Goal: Task Accomplishment & Management: Complete application form

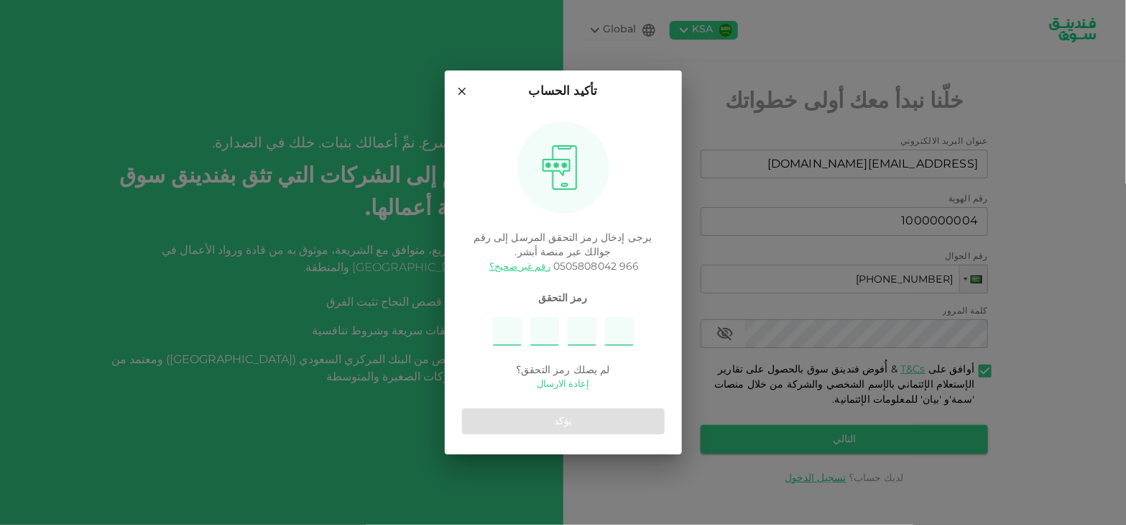
click at [563, 382] on link "إعادة الارسال" at bounding box center [563, 384] width 52 height 14
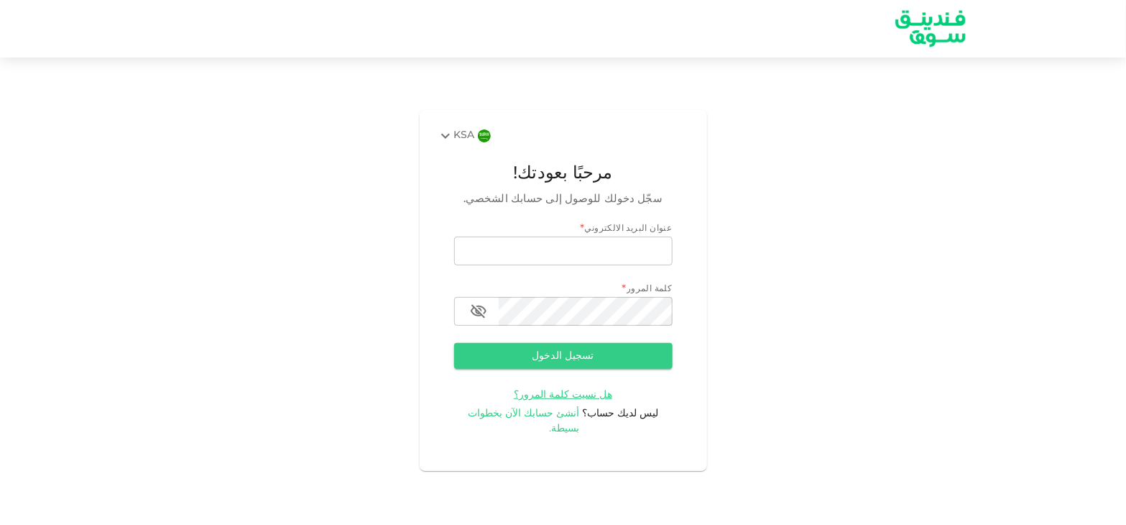
click at [557, 424] on span "أنشئ حسابك الآن بخطوات بسيطة." at bounding box center [524, 420] width 112 height 25
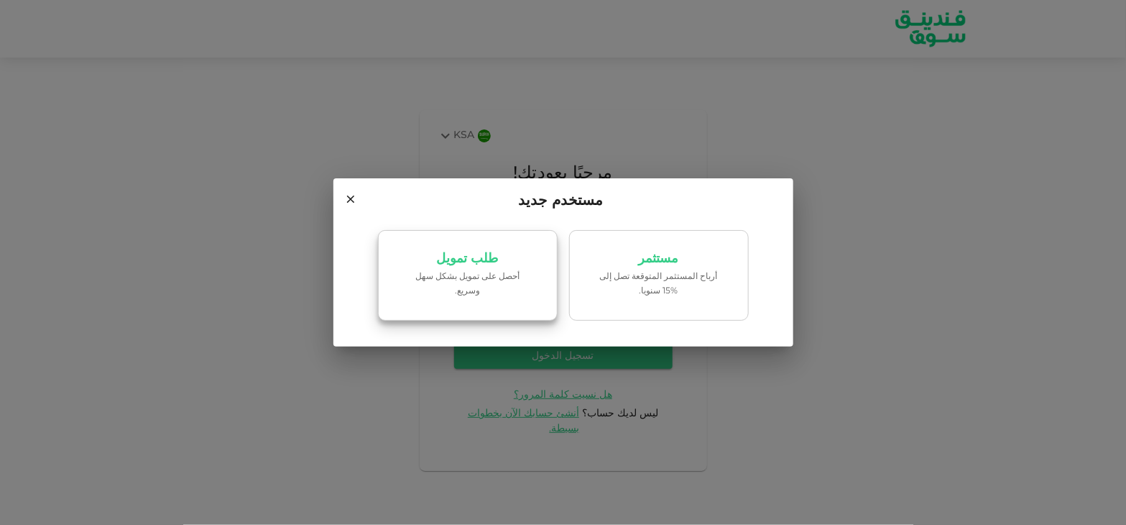
click at [509, 295] on link "طلب تمويل ‏أحصل على تمويل بشكل سهل وسريع." at bounding box center [468, 275] width 180 height 91
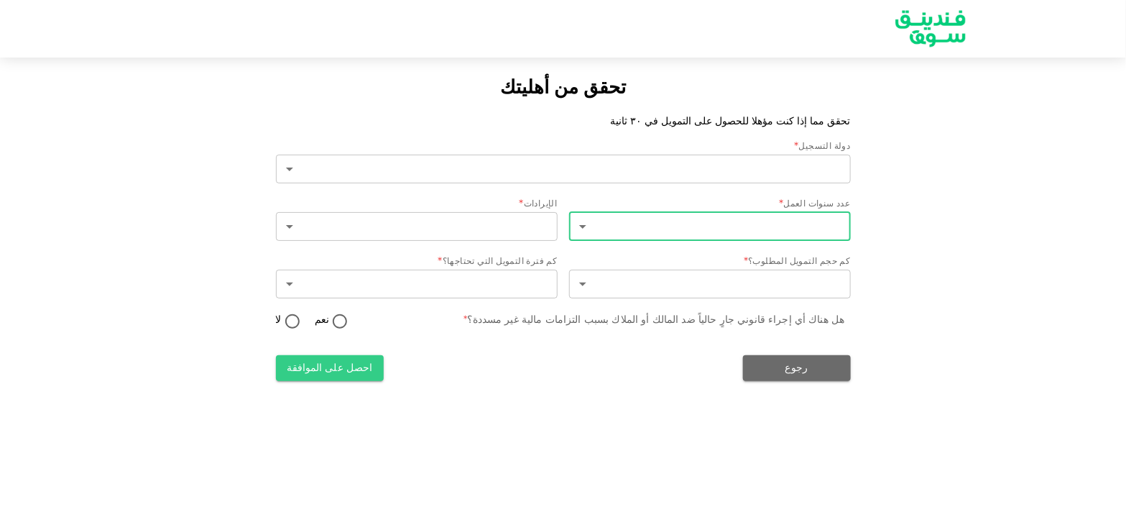
type input "2"
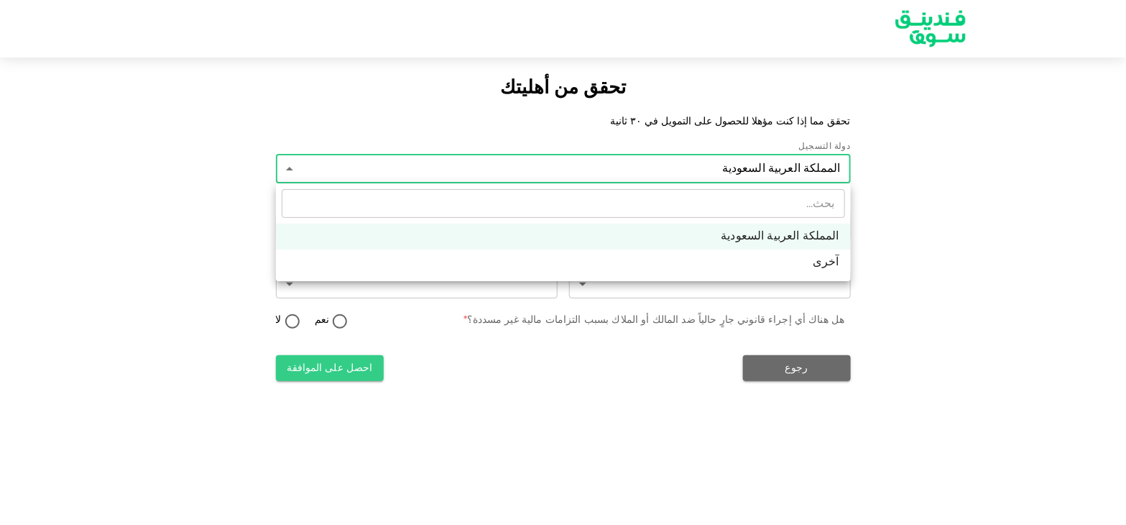
click at [658, 167] on body "تحقق من أهليتك تحقق مما إذا كنت مؤهلا للحصول على التمويل في ٣٠ ثانية دولة التسج…" at bounding box center [563, 262] width 1126 height 525
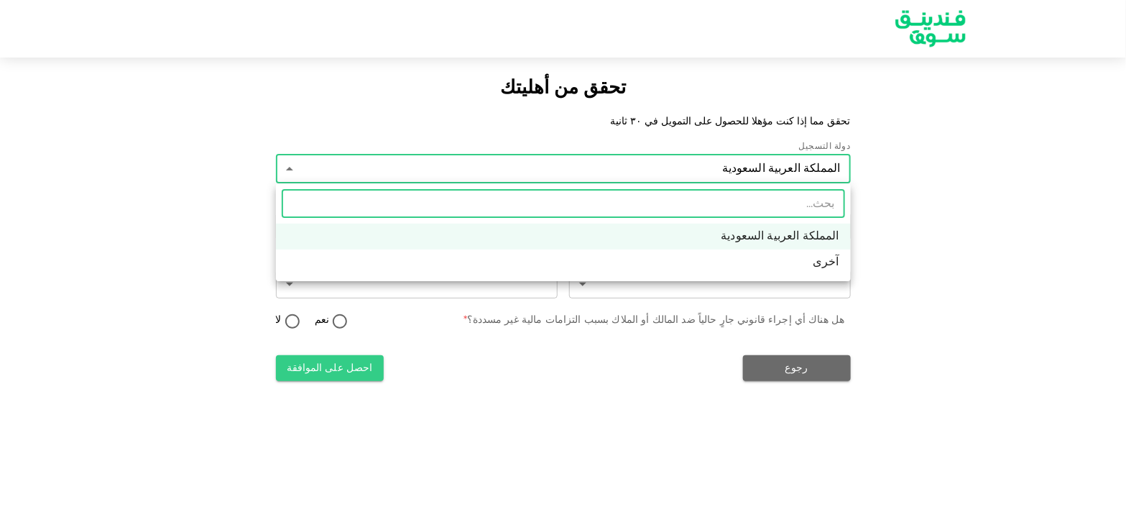
click at [730, 248] on li "المملكة العربية السعودية" at bounding box center [563, 236] width 575 height 26
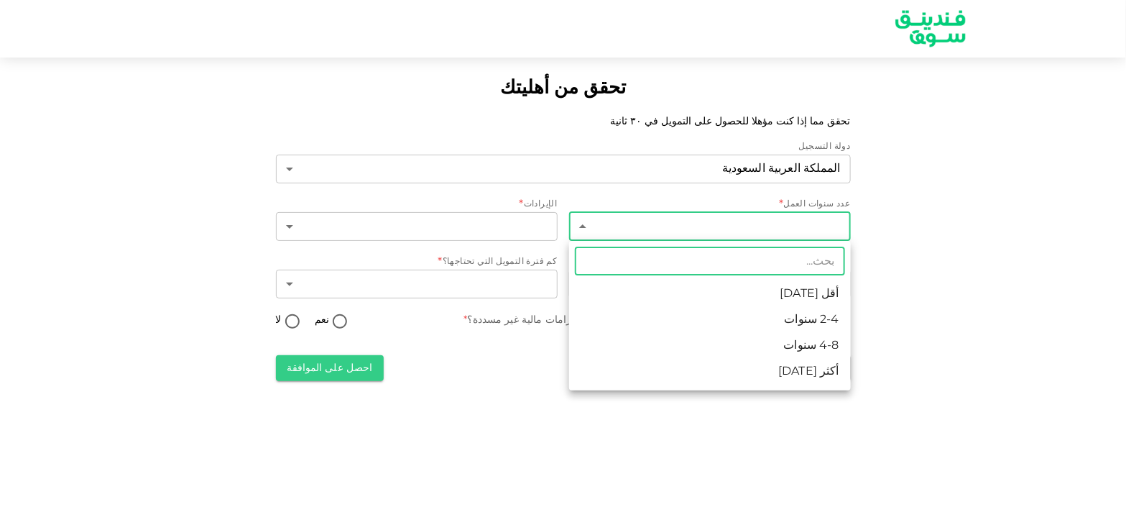
click at [770, 223] on body "تحقق من أهليتك تحقق مما إذا كنت مؤهلا للحصول على التمويل في ٣٠ ثانية دولة التسج…" at bounding box center [563, 262] width 1126 height 525
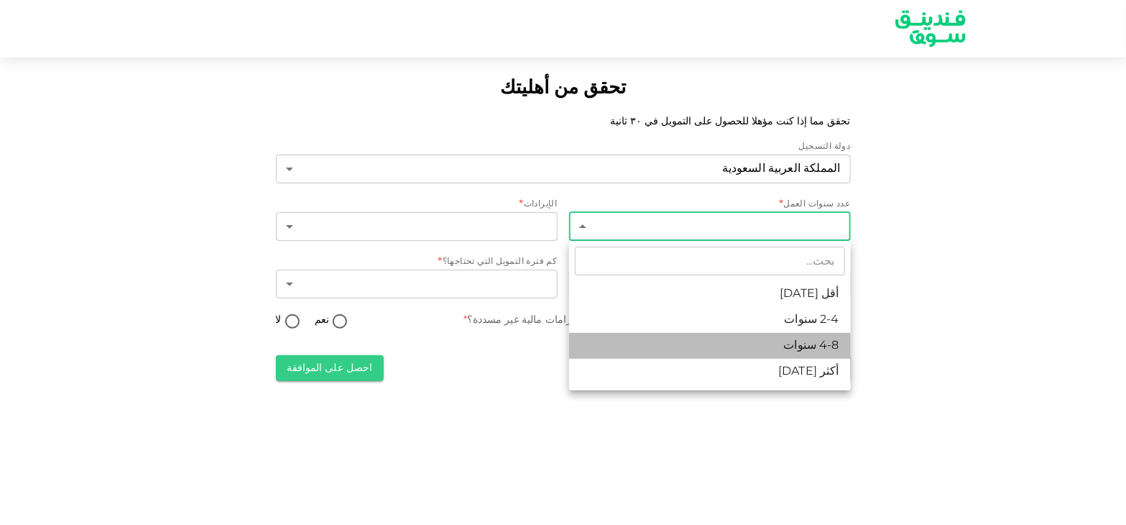
click at [800, 343] on li "4-8 سنوات" at bounding box center [710, 346] width 282 height 26
type input "3"
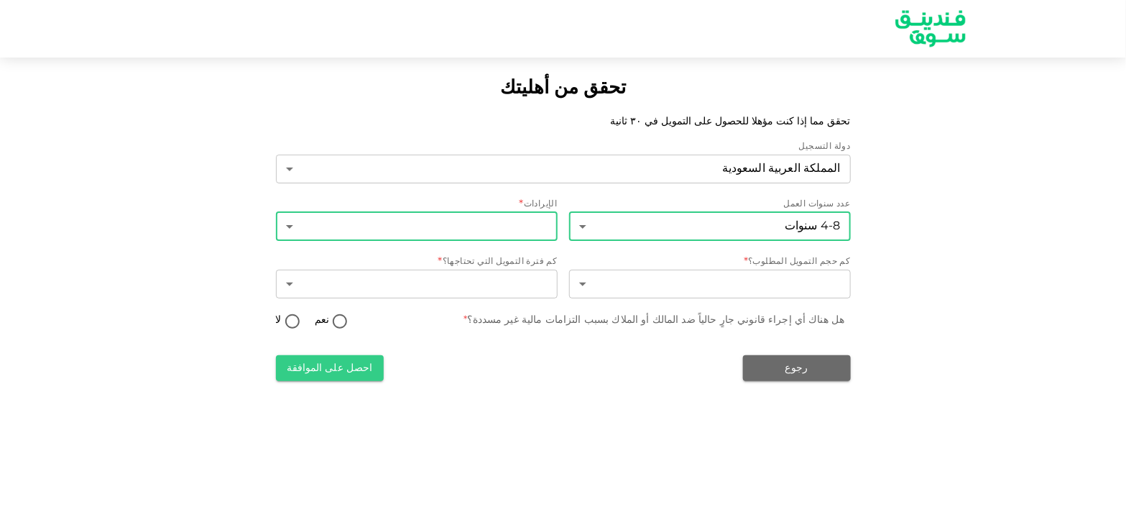
click at [505, 232] on body "تحقق من أهليتك تحقق مما إذا كنت مؤهلا للحصول على التمويل في ٣٠ ثانية دولة التسج…" at bounding box center [563, 262] width 1126 height 525
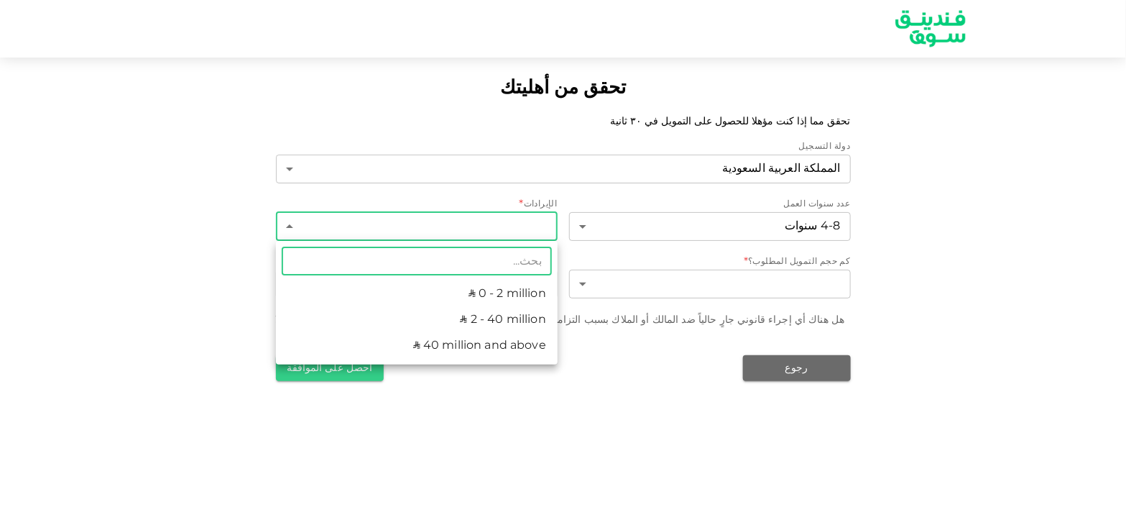
click at [490, 315] on li "ʢ 2 - 40 million" at bounding box center [417, 320] width 282 height 26
type input "2"
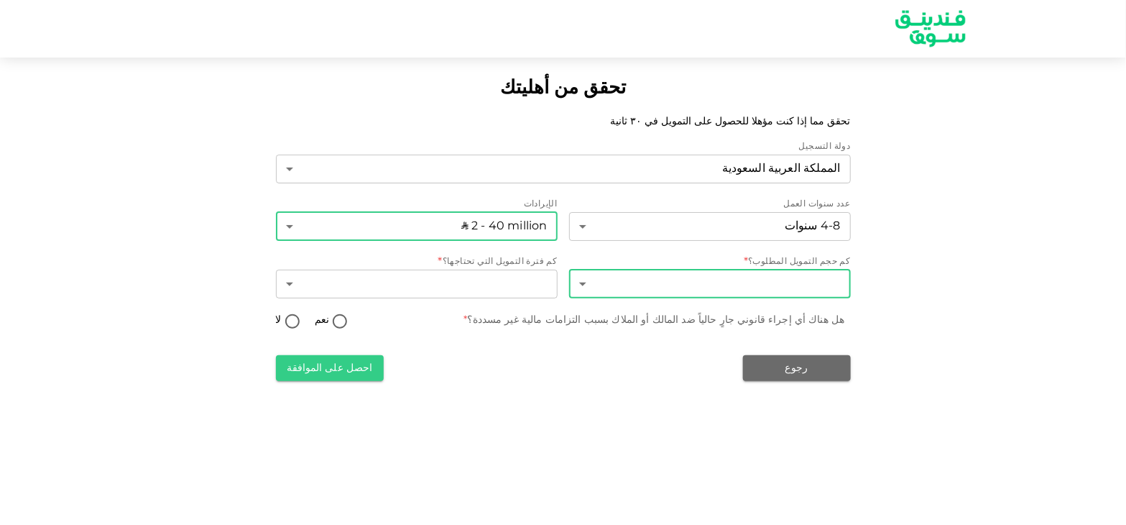
click at [704, 282] on body "تحقق من أهليتك تحقق مما إذا كنت مؤهلا للحصول على التمويل في ٣٠ ثانية دولة التسج…" at bounding box center [563, 262] width 1126 height 525
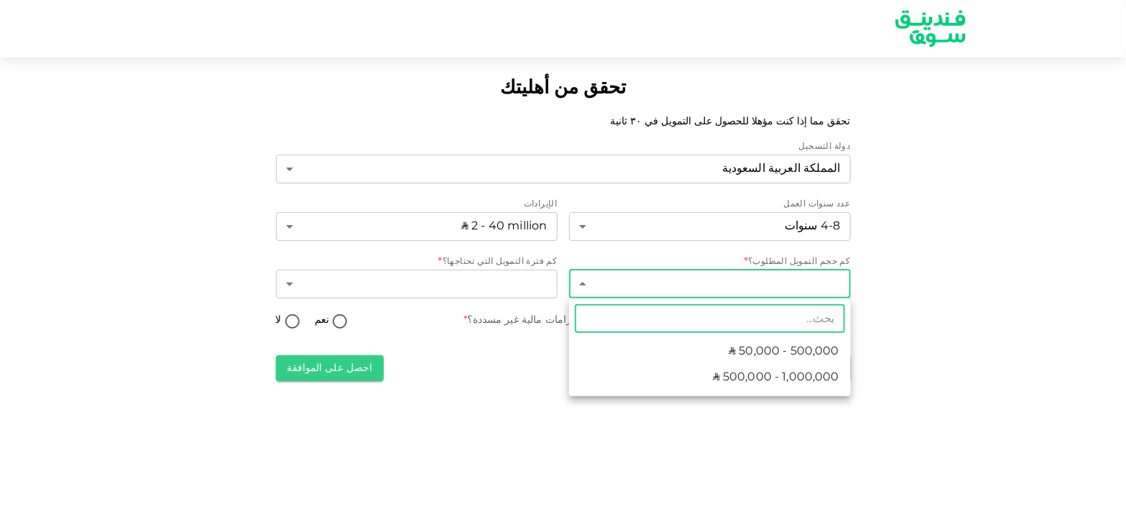
click at [748, 354] on span "ʢ 50,000 - 500,000" at bounding box center [784, 351] width 111 height 17
type input "1"
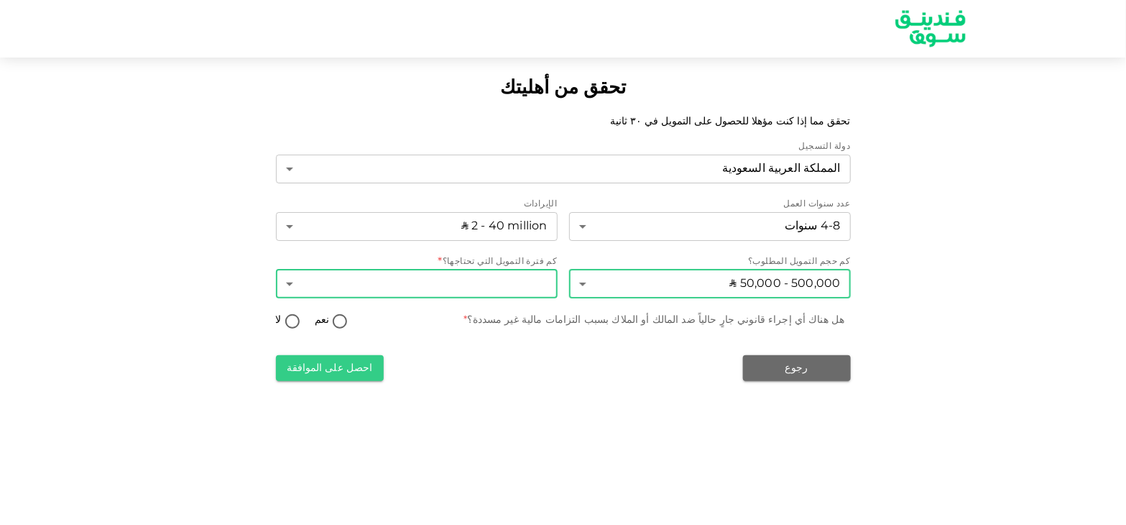
click at [421, 282] on body "تحقق من أهليتك تحقق مما إذا كنت مؤهلا للحصول على التمويل في ٣٠ ثانية دولة التسج…" at bounding box center [563, 262] width 1126 height 525
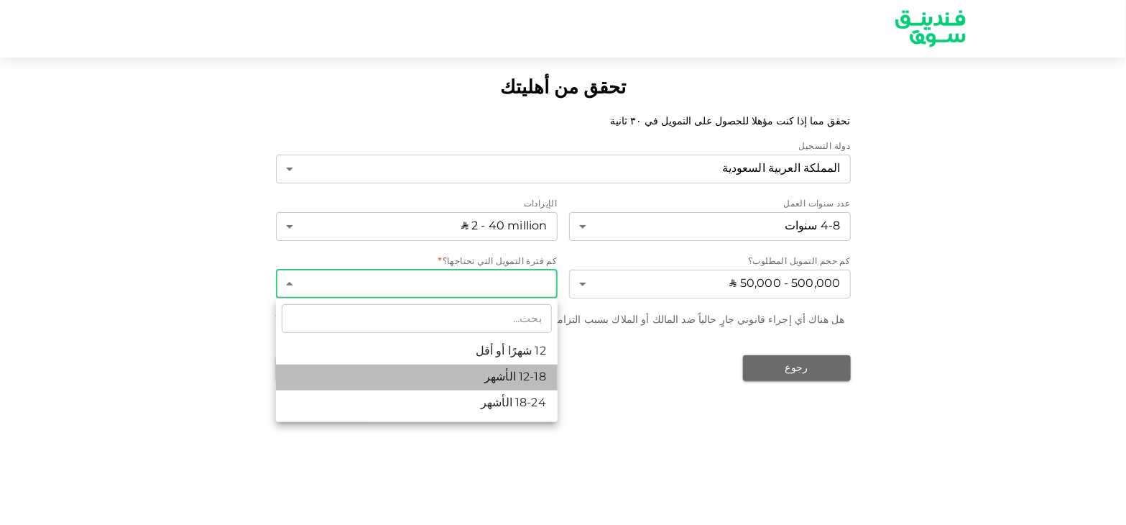
click at [479, 377] on li "12-18 الأشهر" at bounding box center [417, 377] width 282 height 26
type input "2"
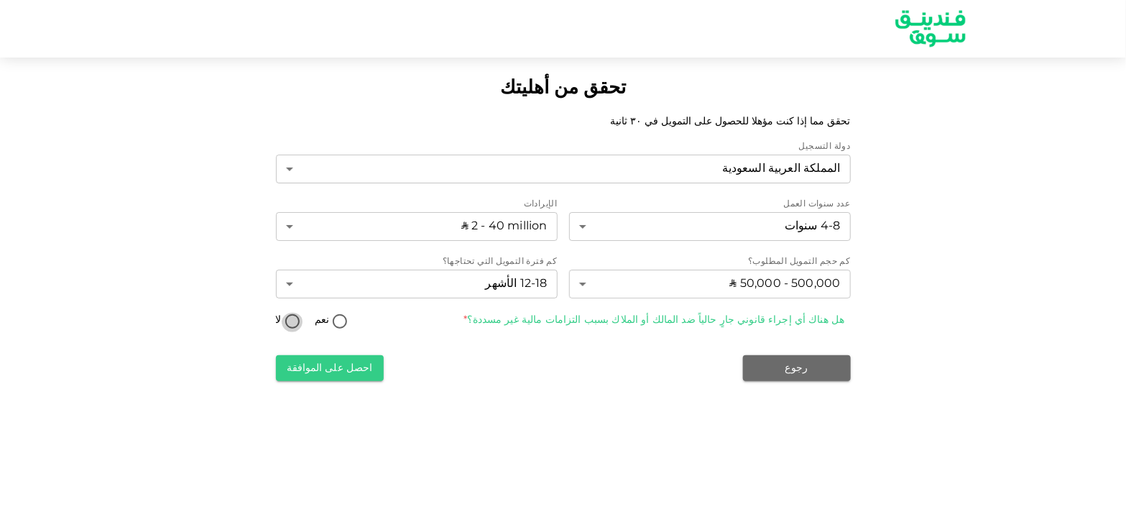
click at [288, 326] on input "لا" at bounding box center [293, 322] width 22 height 19
radio input "true"
click at [325, 351] on div "دولة التسجيل المملكة العربية السعودية 2 ​ عدد سنوات العمل 4-8 سنوات 3 ​ الإيراد…" at bounding box center [563, 260] width 575 height 241
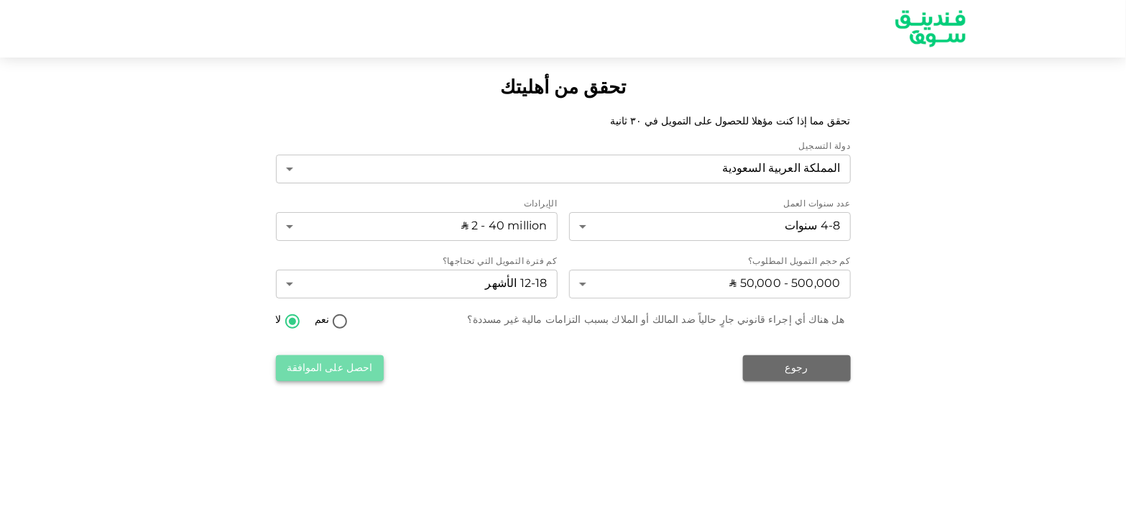
click at [335, 361] on button "احصل على الموافقة" at bounding box center [330, 368] width 108 height 26
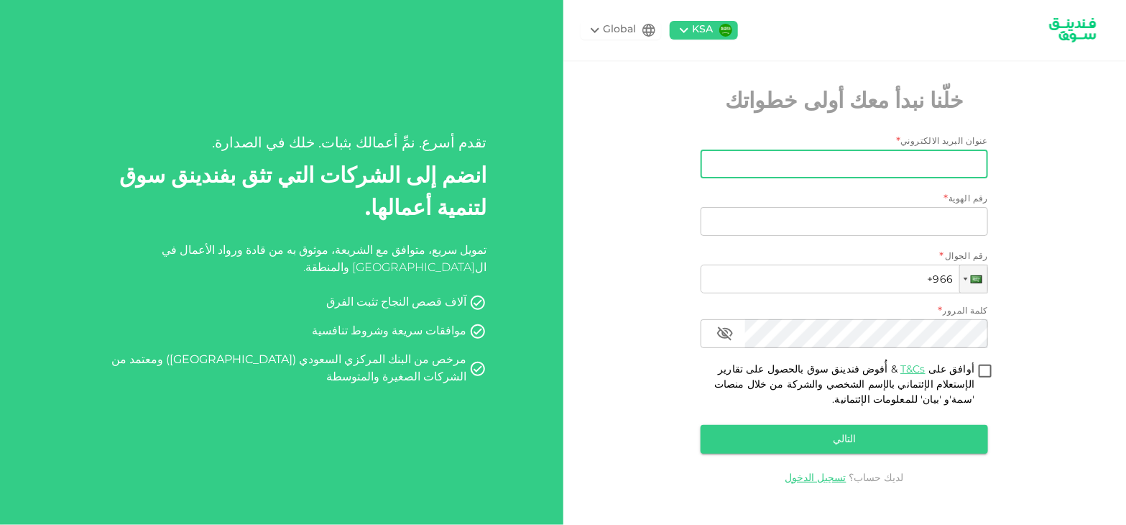
click at [855, 161] on input "عنوان البريد الالكتروني" at bounding box center [852, 163] width 272 height 29
type input "ش"
type input "[EMAIL_ADDRESS][DOMAIN_NAME]"
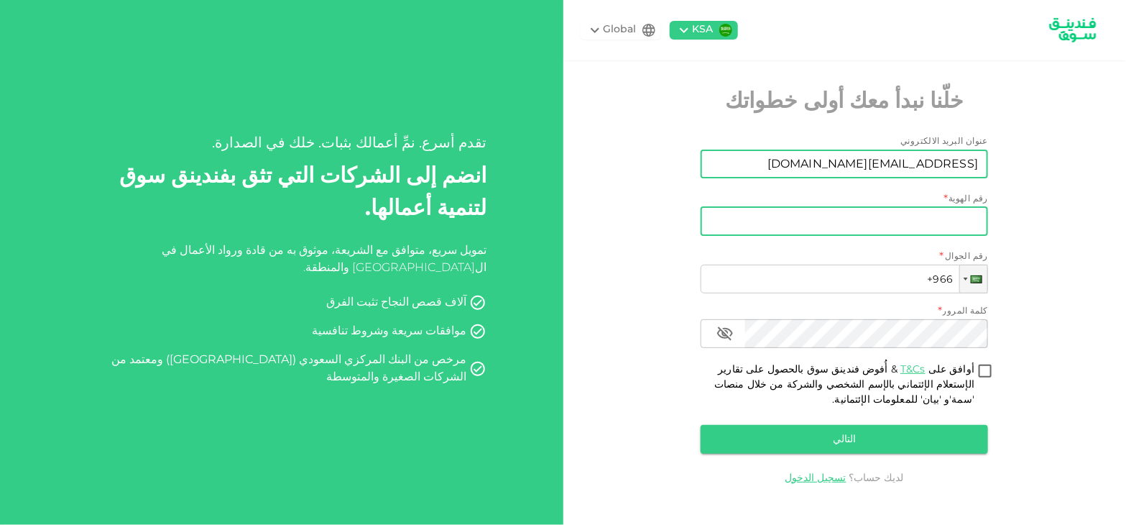
click at [898, 221] on input "رقم الهوية" at bounding box center [844, 221] width 287 height 29
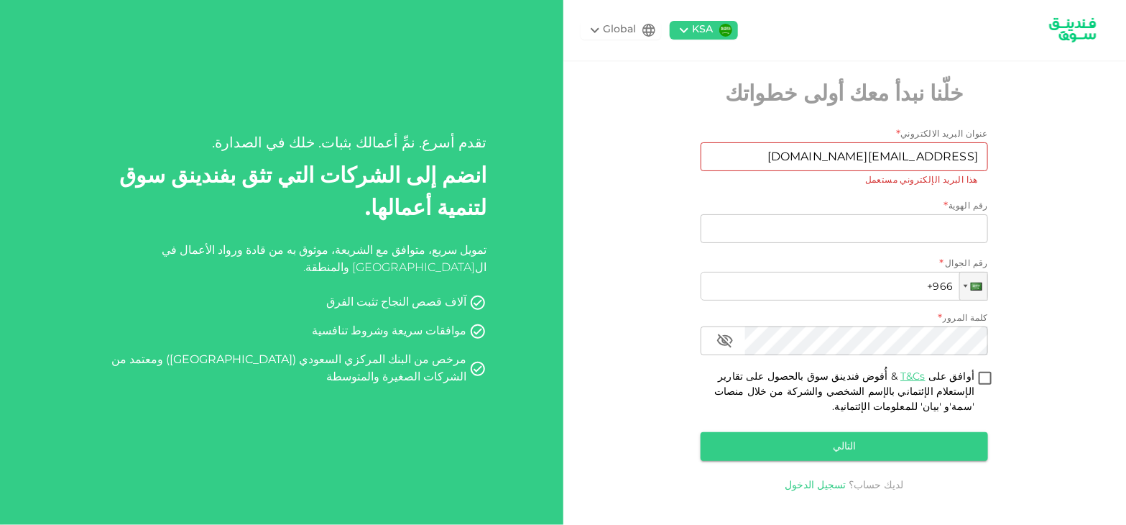
click at [826, 488] on link "تسجيل الدخول" at bounding box center [815, 485] width 61 height 10
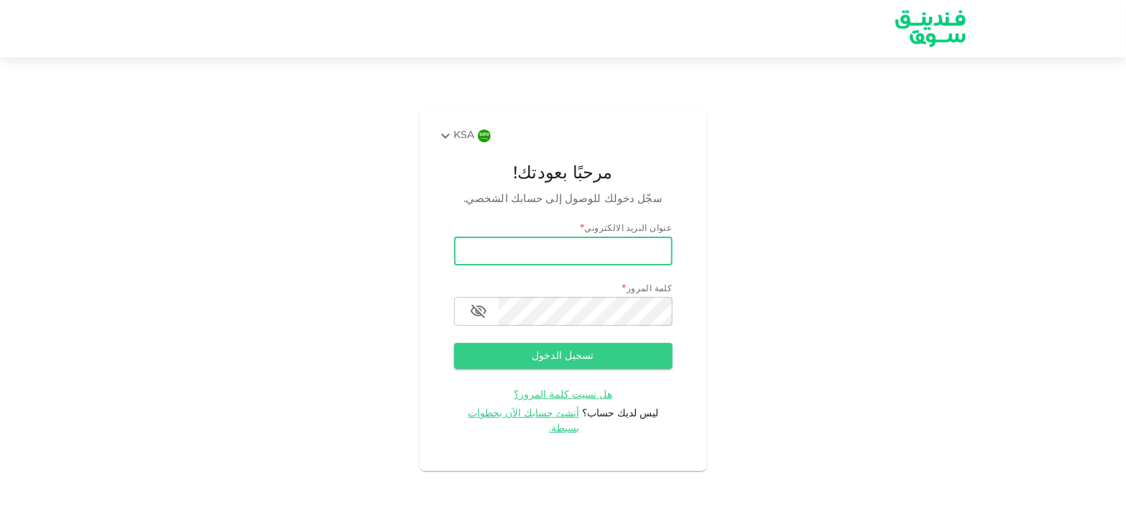
click at [611, 260] on input "email" at bounding box center [563, 250] width 218 height 29
type input "[EMAIL_ADDRESS][DOMAIN_NAME]"
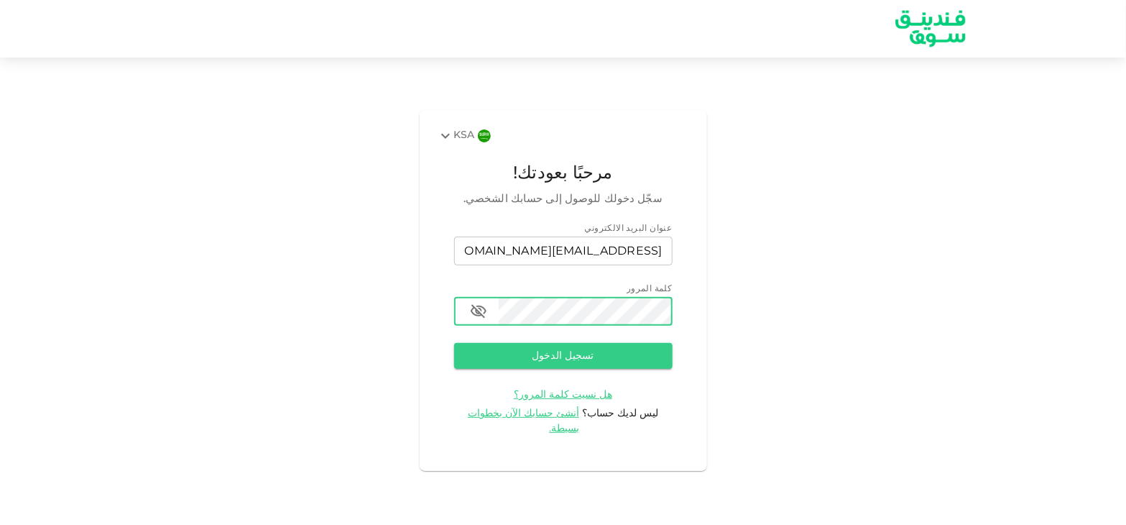
click at [467, 320] on button "button" at bounding box center [478, 311] width 29 height 29
click at [500, 360] on button "تسجيل الدخول" at bounding box center [563, 356] width 218 height 26
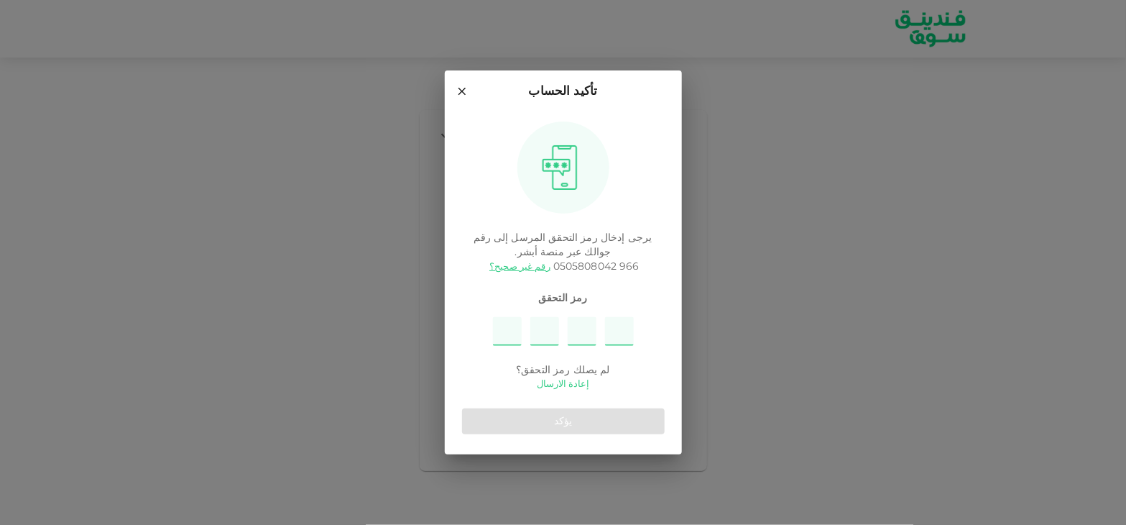
click at [556, 381] on link "إعادة الارسال" at bounding box center [563, 384] width 52 height 14
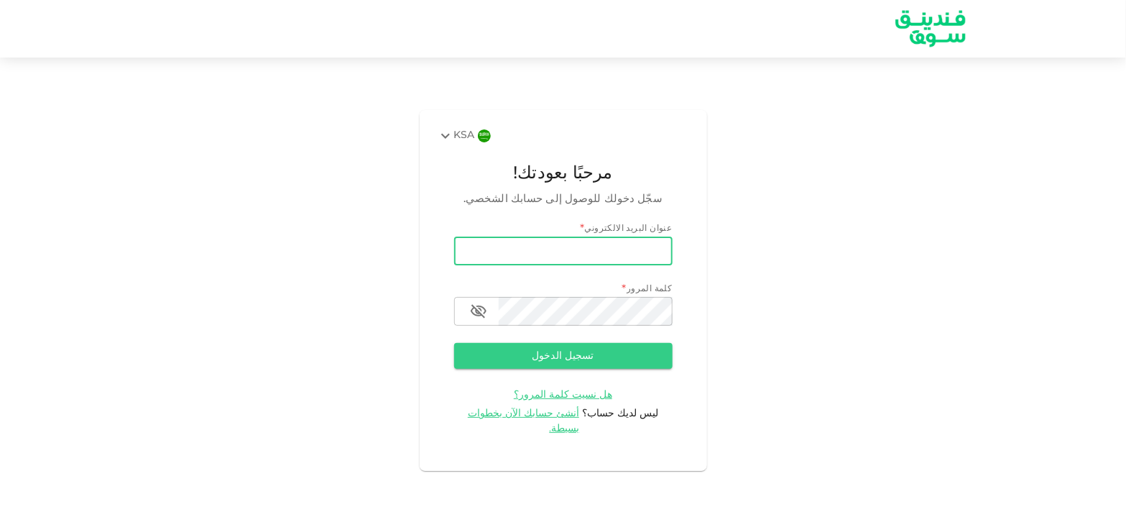
click at [596, 257] on input "email" at bounding box center [563, 250] width 218 height 29
type input "ش"
type input "[EMAIL_ADDRESS][DOMAIN_NAME]"
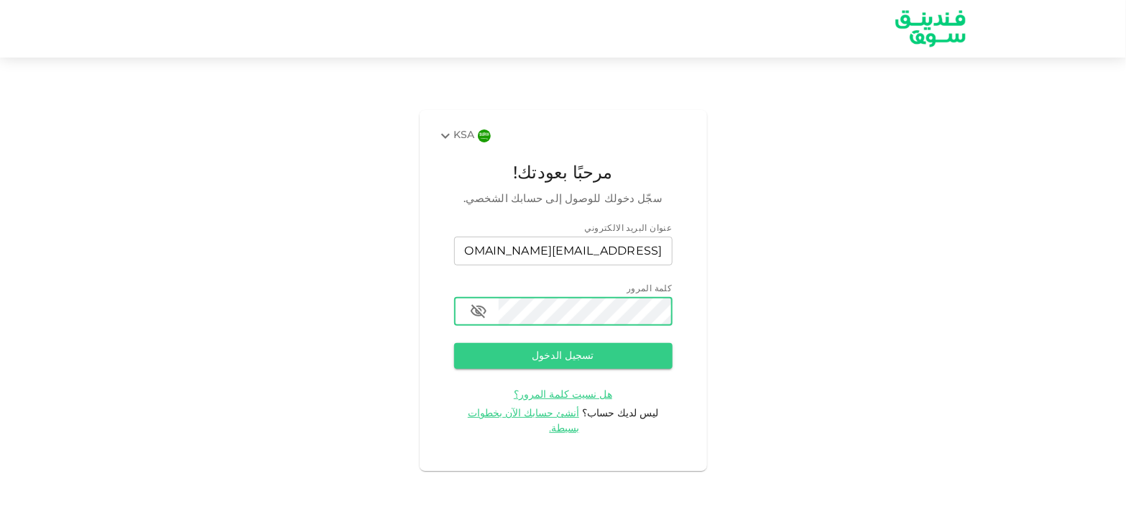
click at [476, 320] on icon "button" at bounding box center [478, 311] width 17 height 17
click at [517, 356] on button "تسجيل الدخول" at bounding box center [563, 356] width 218 height 26
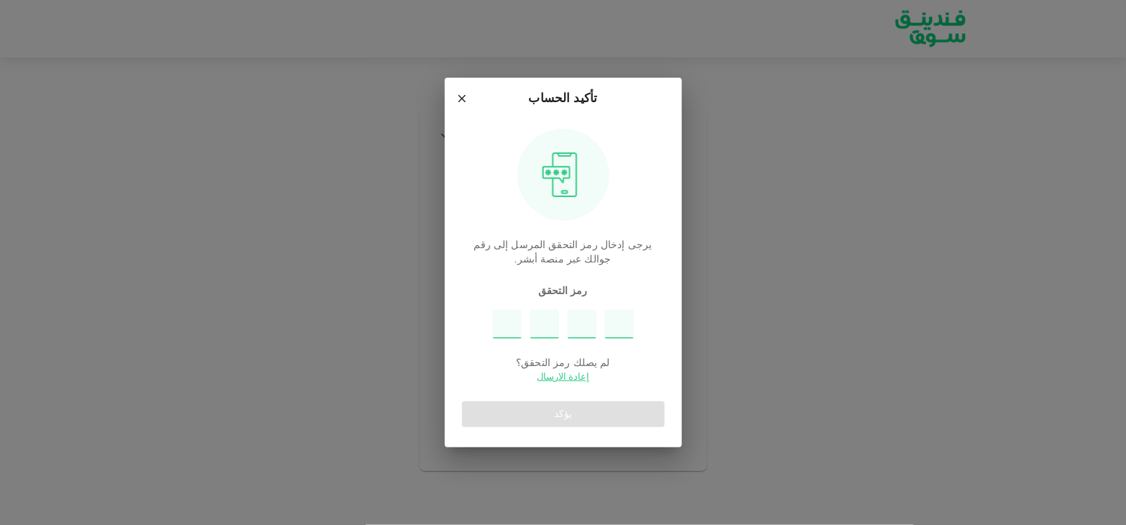
click at [461, 100] on icon at bounding box center [462, 98] width 13 height 13
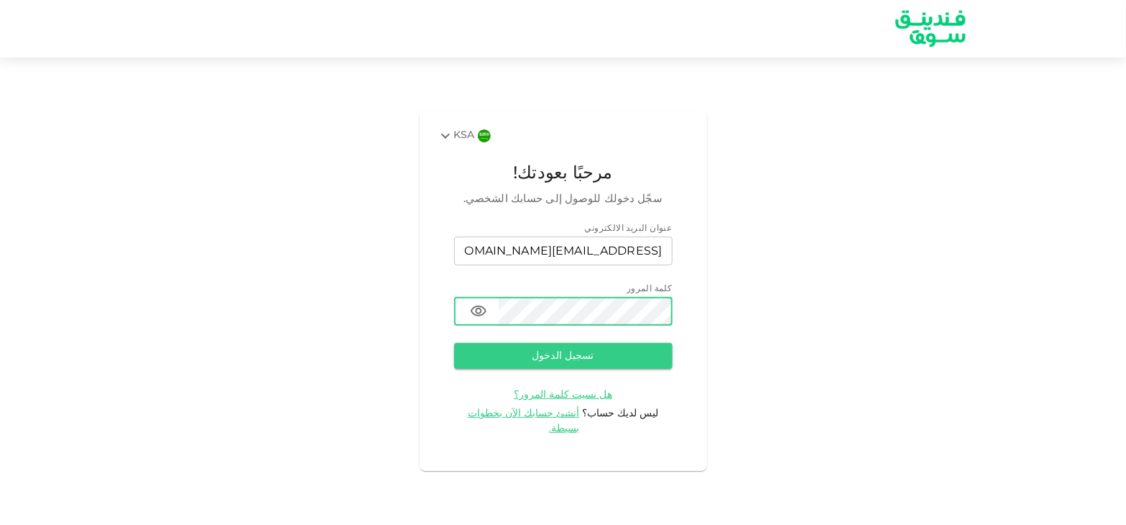
click at [202, 171] on div "KSA مرحبًا بعودتك! سجّل دخولك للوصول إلى حسابك الشخصي. عنوان البريد الالكتروني …" at bounding box center [563, 290] width 1126 height 431
